Goal: Leave review/rating: Leave review/rating

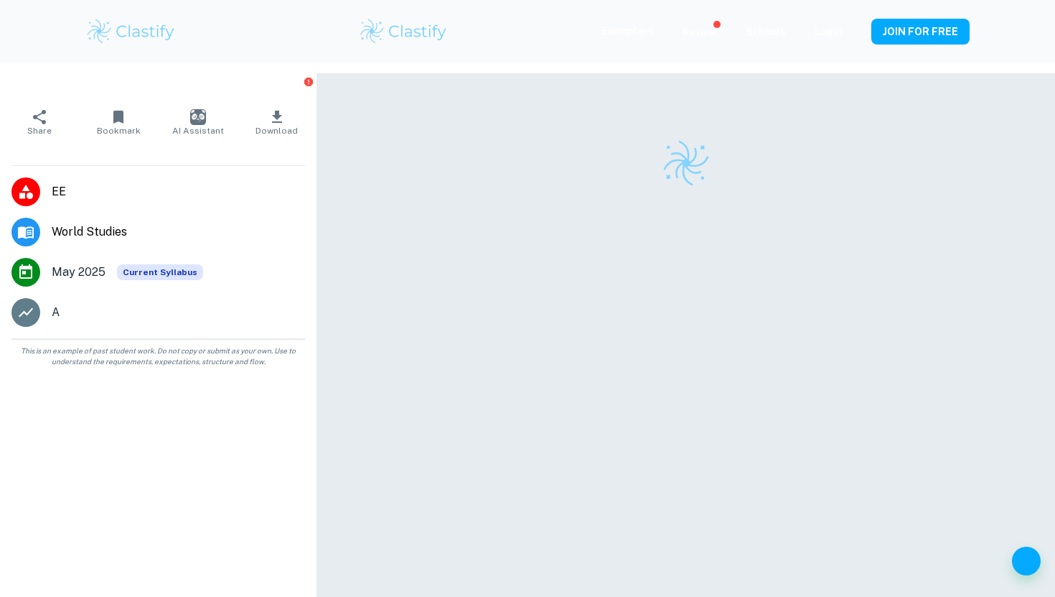
scroll to position [73, 0]
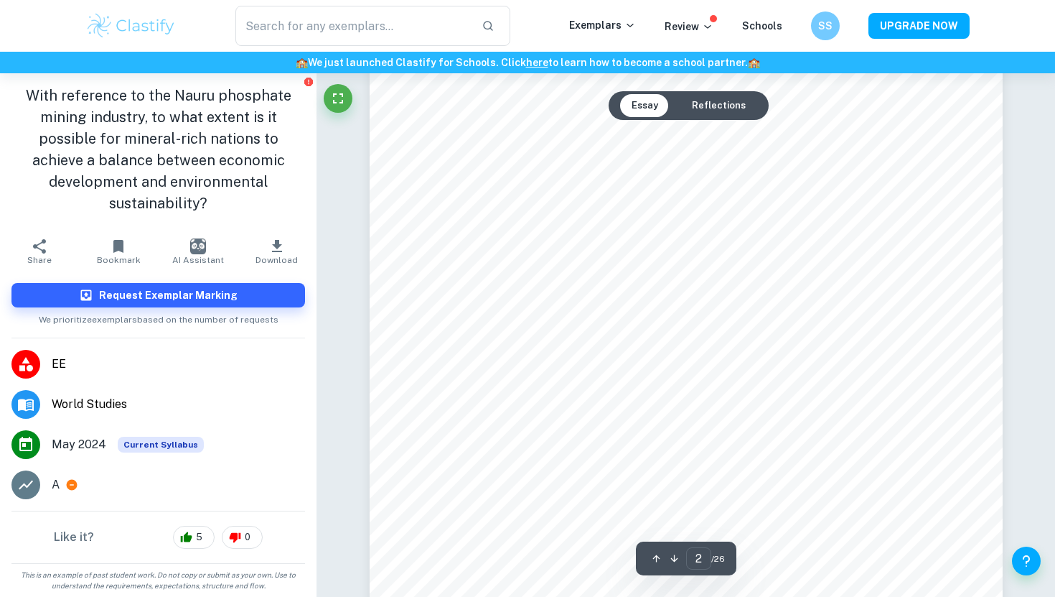
scroll to position [1023, 0]
type input "7"
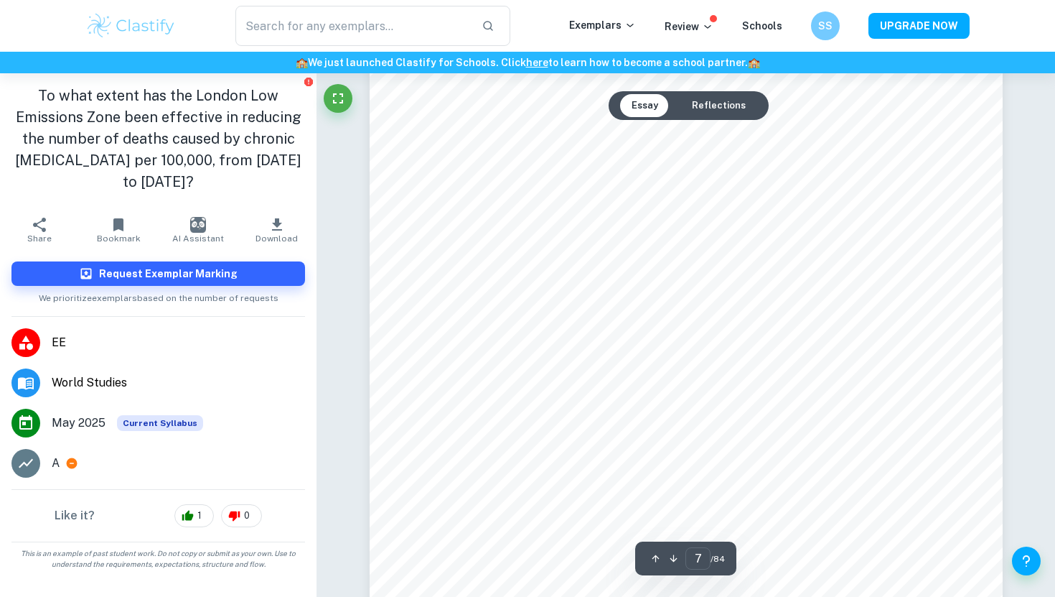
scroll to position [5948, 0]
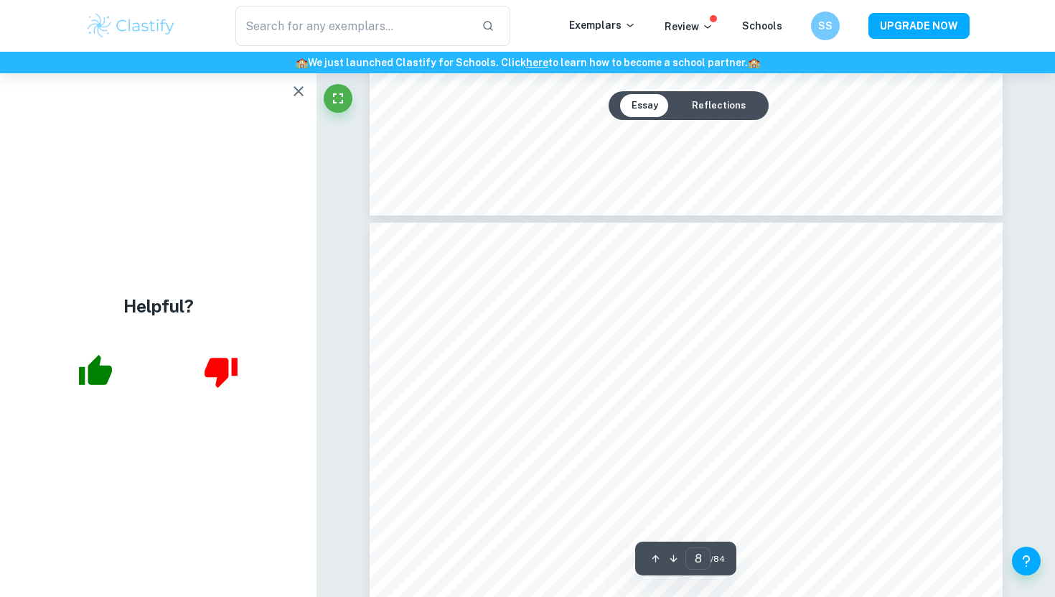
type input "7"
